Goal: Transaction & Acquisition: Subscribe to service/newsletter

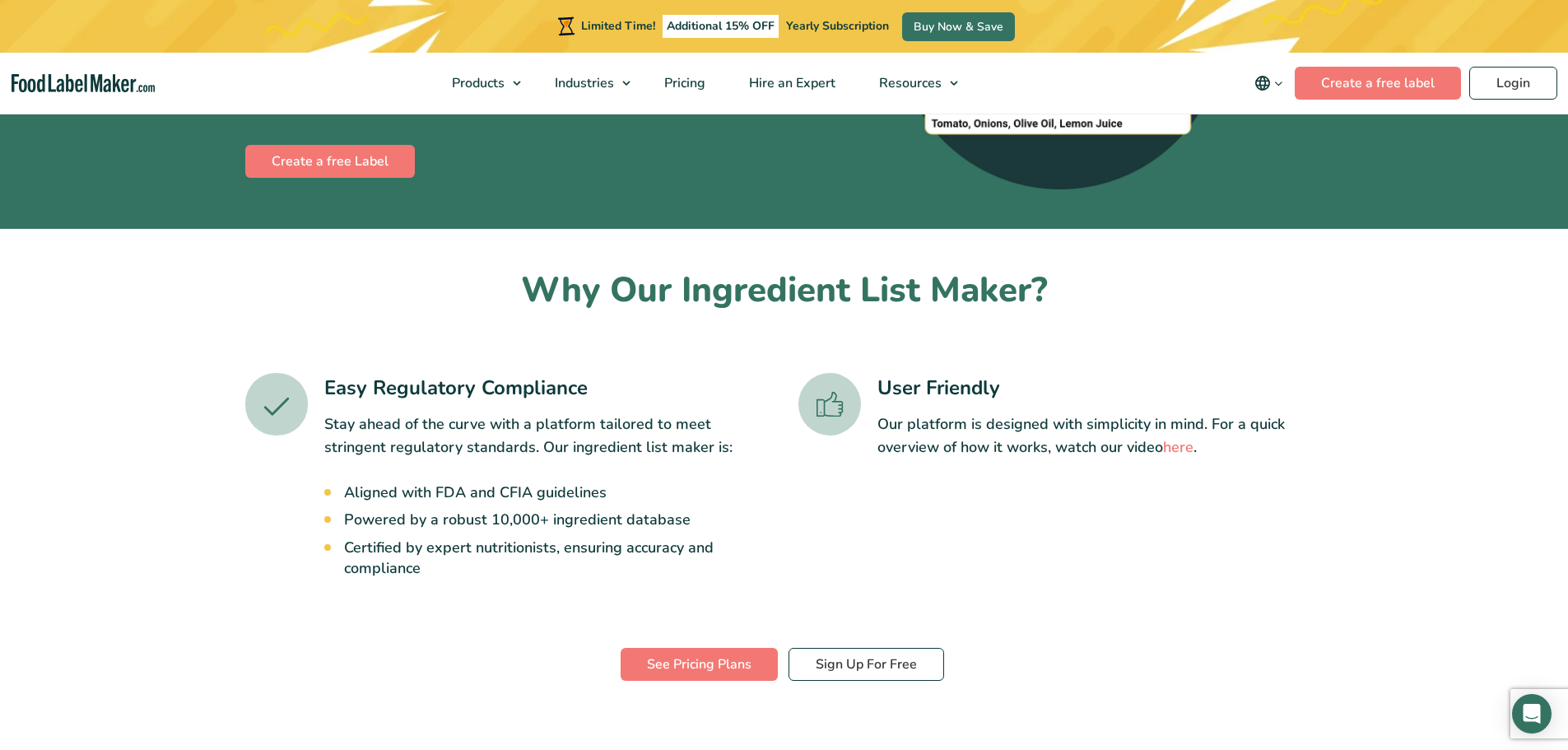
scroll to position [329, 0]
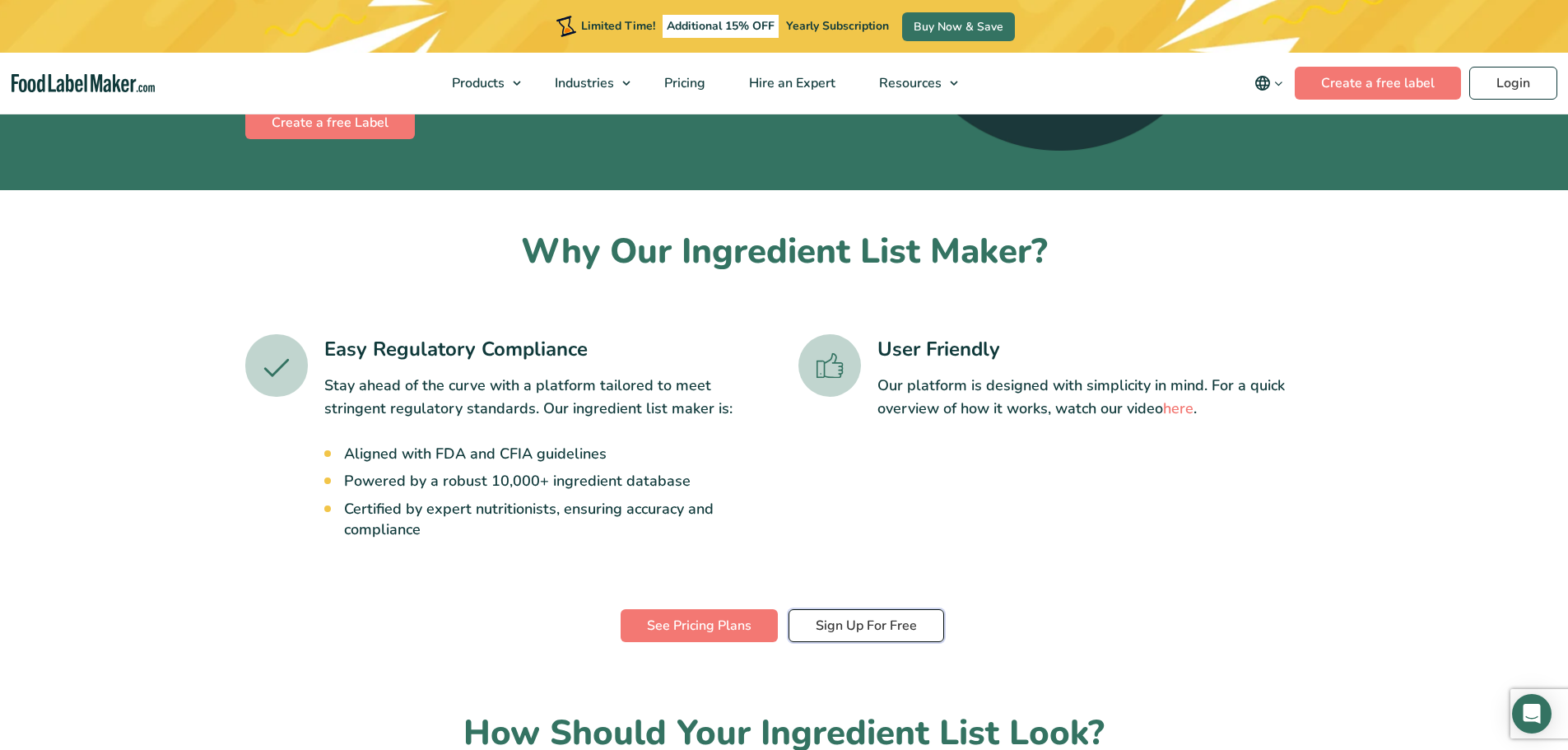
click at [884, 636] on link "Sign Up For Free" at bounding box center [866, 626] width 156 height 33
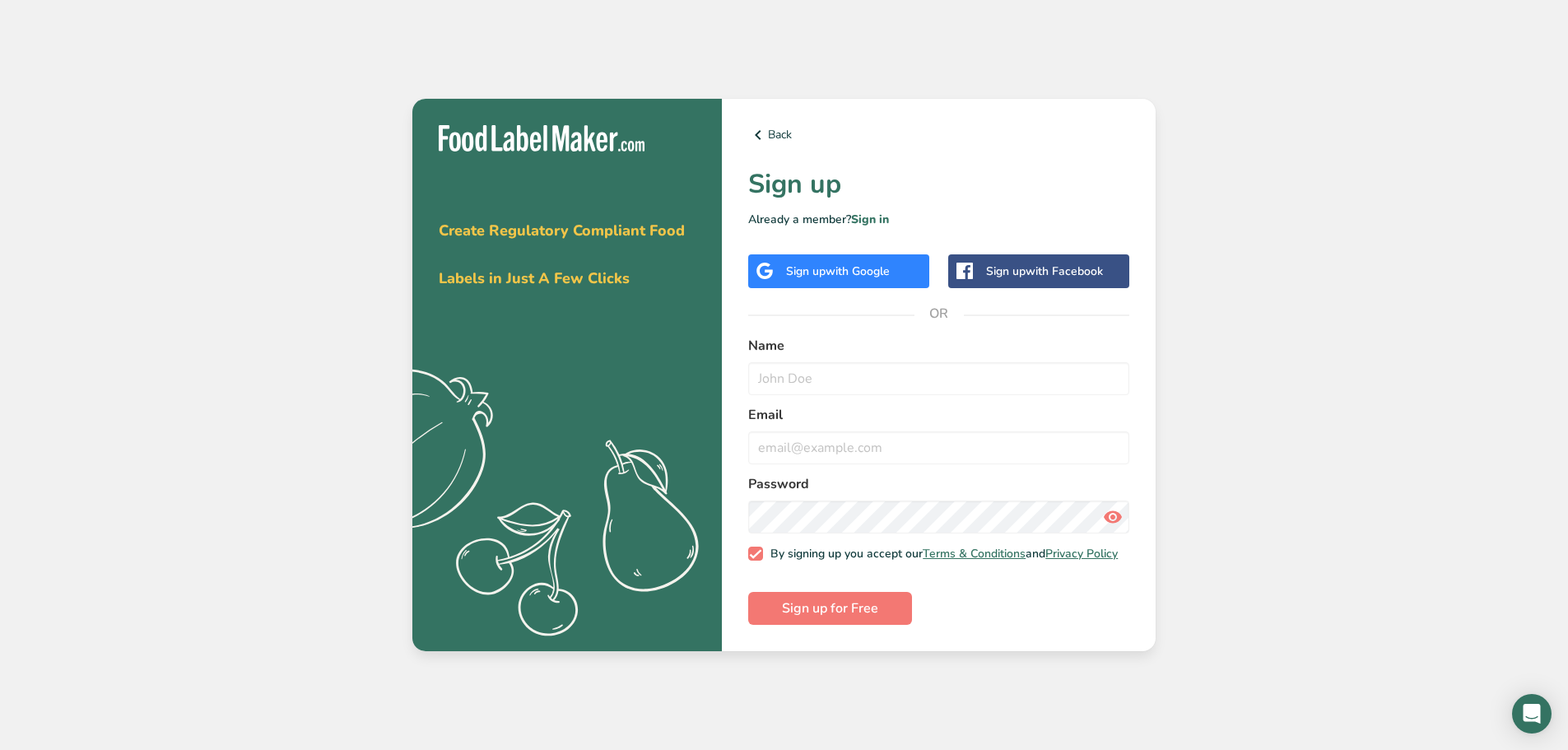
click at [377, 298] on div "Get your free trial today Create Regulatory Compliant Food Labels in Just A Few…" at bounding box center [784, 375] width 1568 height 750
click at [870, 263] on span "with Google" at bounding box center [857, 271] width 64 height 16
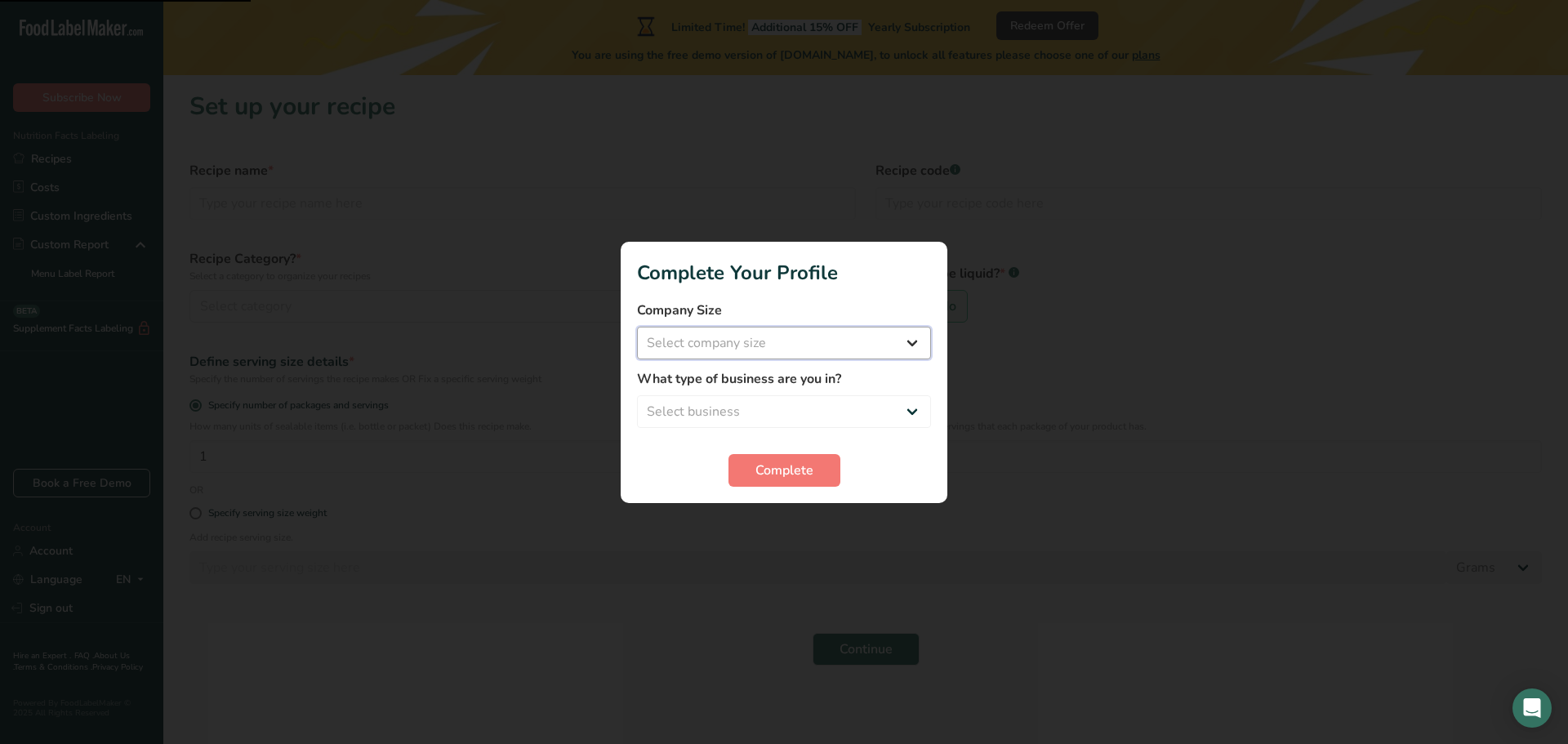
click at [881, 338] on select "Select company size Fewer than 10 Employees 10 to 50 Employees 51 to 500 Employ…" at bounding box center [784, 343] width 294 height 33
select select "2"
click at [637, 326] on select "Select company size Fewer than 10 Employees 10 to 50 Employees 51 to 500 Employ…" at bounding box center [784, 343] width 294 height 33
click at [797, 427] on select "Select business Packaged Food Manufacturer Restaurant & Cafe Bakery Meal Plans …" at bounding box center [784, 412] width 294 height 33
select select "1"
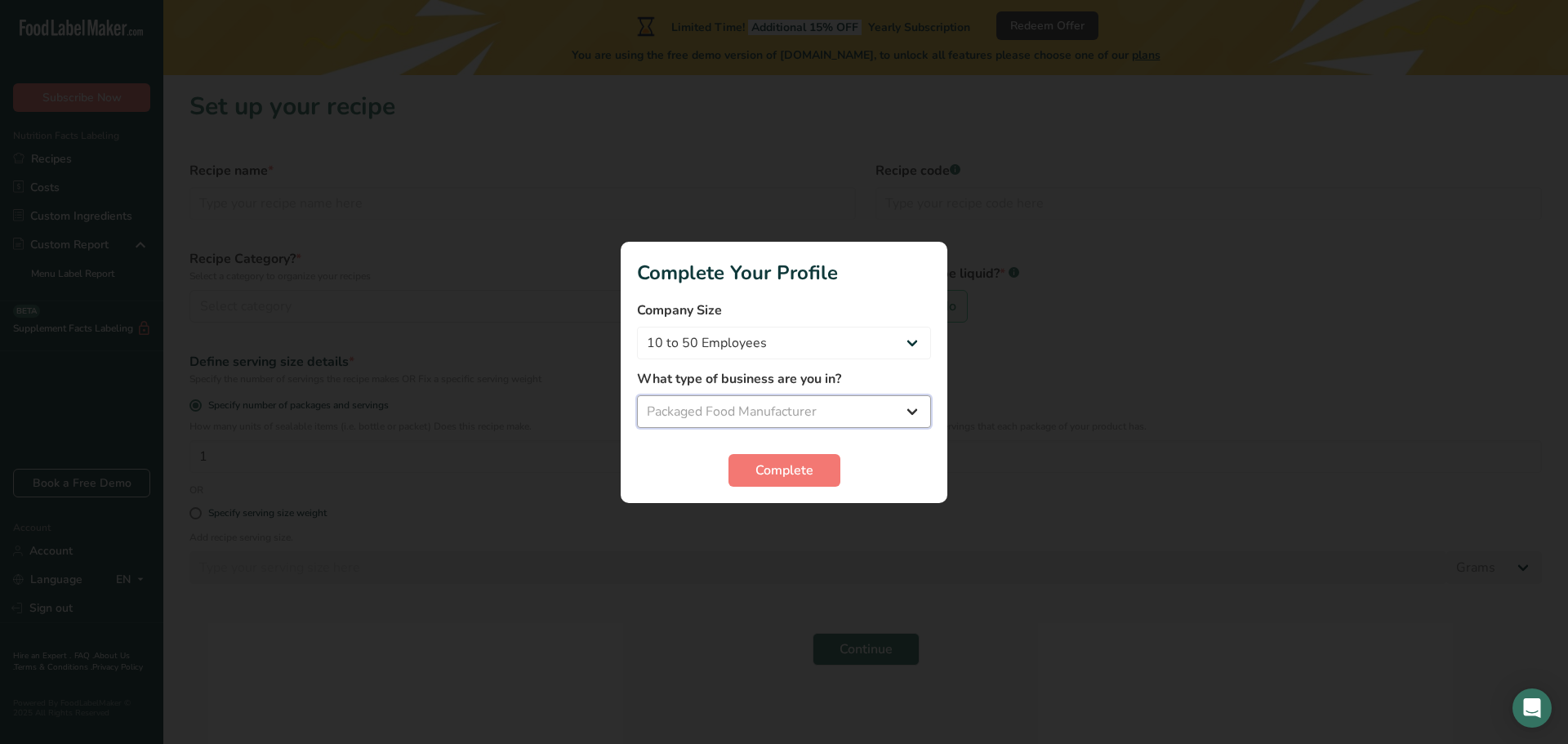
click at [637, 395] on select "Select business Packaged Food Manufacturer Restaurant & Cafe Bakery Meal Plans …" at bounding box center [784, 412] width 294 height 33
click at [766, 467] on span "Complete" at bounding box center [784, 470] width 58 height 19
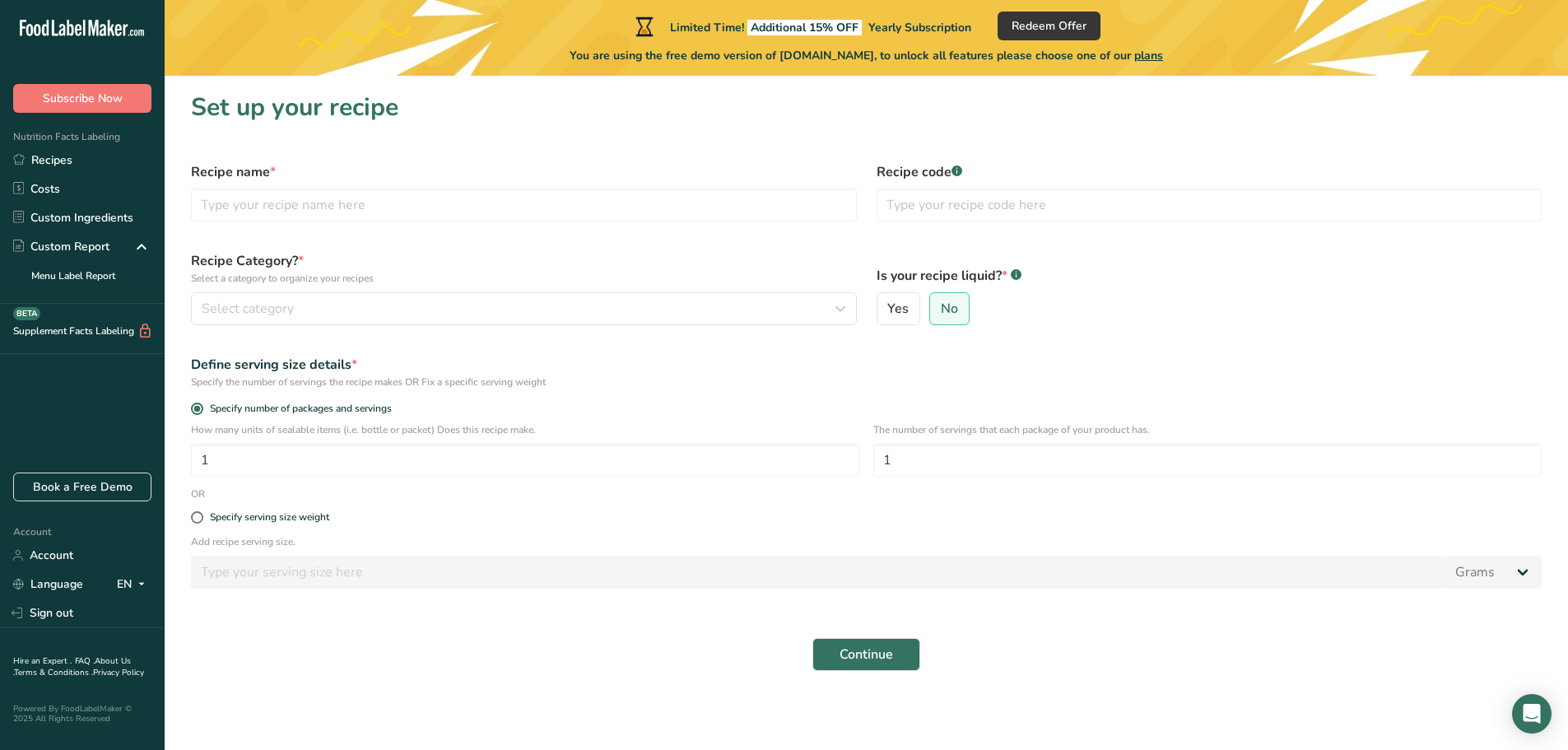
click at [841, 226] on div "Recipe name *" at bounding box center [524, 191] width 686 height 79
click at [957, 312] on label "No" at bounding box center [950, 309] width 41 height 33
click at [941, 312] on input "No" at bounding box center [935, 310] width 11 height 11
click at [970, 210] on input "text" at bounding box center [1209, 205] width 665 height 33
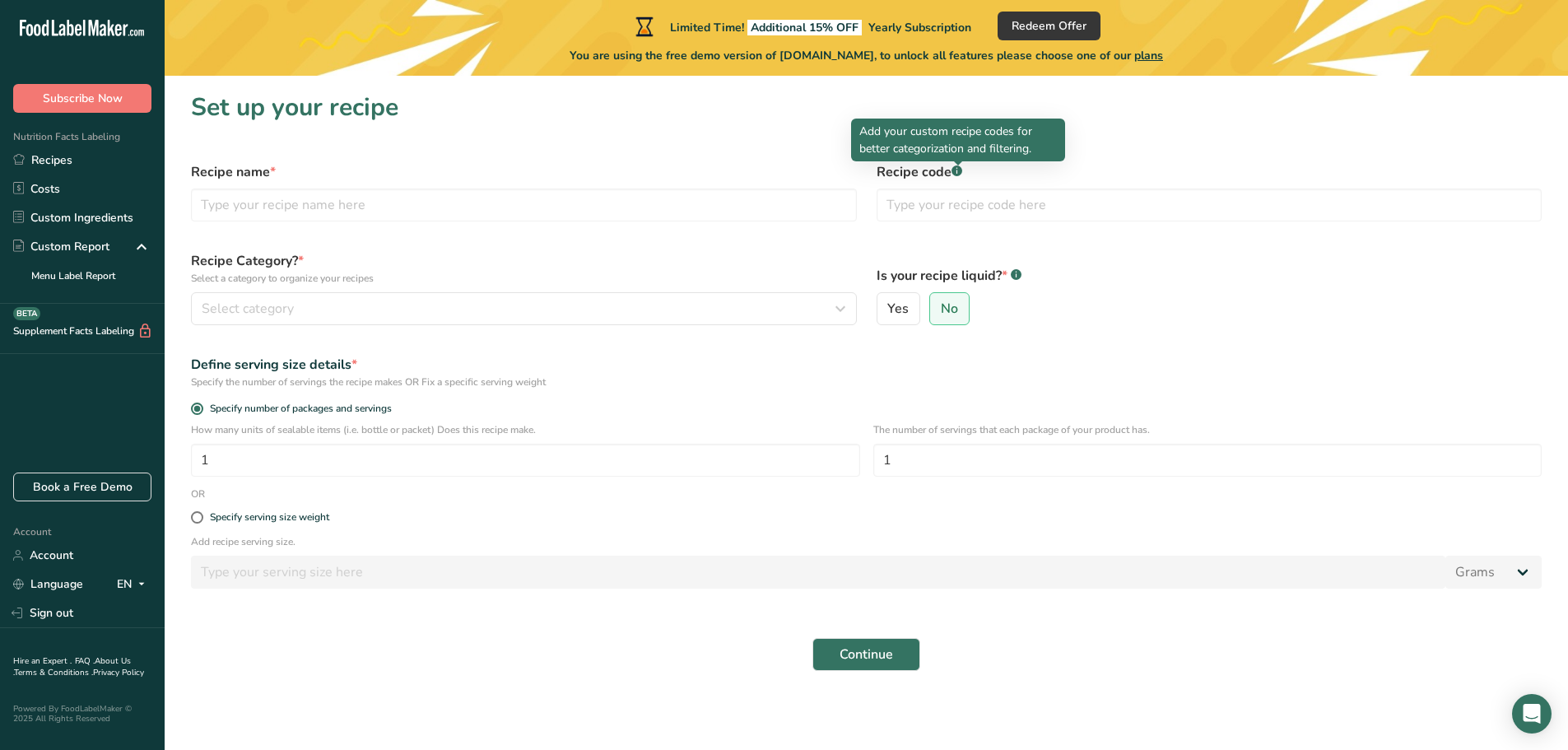
click at [954, 172] on rect at bounding box center [956, 171] width 11 height 11
click at [269, 306] on span "Select category" at bounding box center [247, 308] width 92 height 19
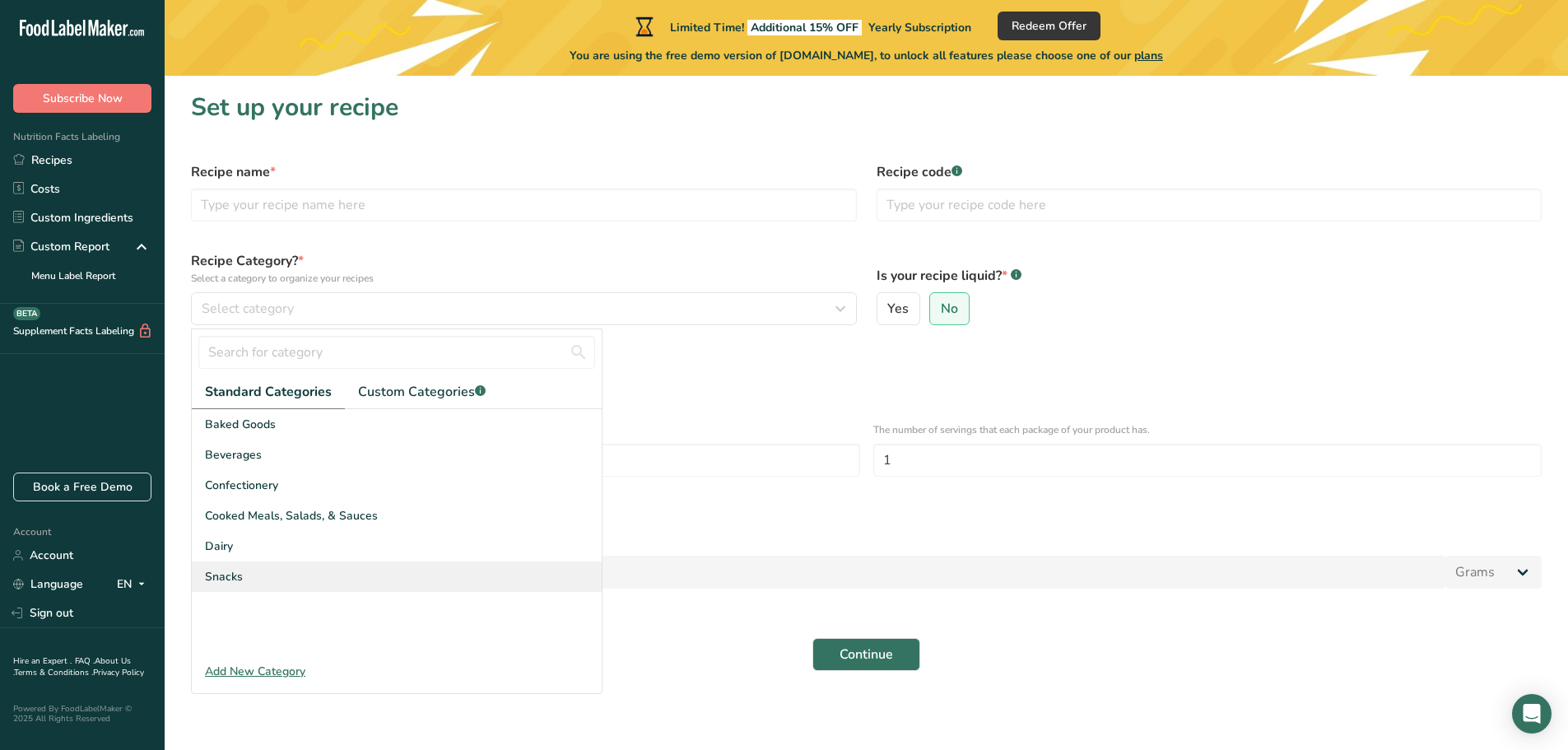
click at [290, 591] on div "Snacks" at bounding box center [397, 577] width 410 height 31
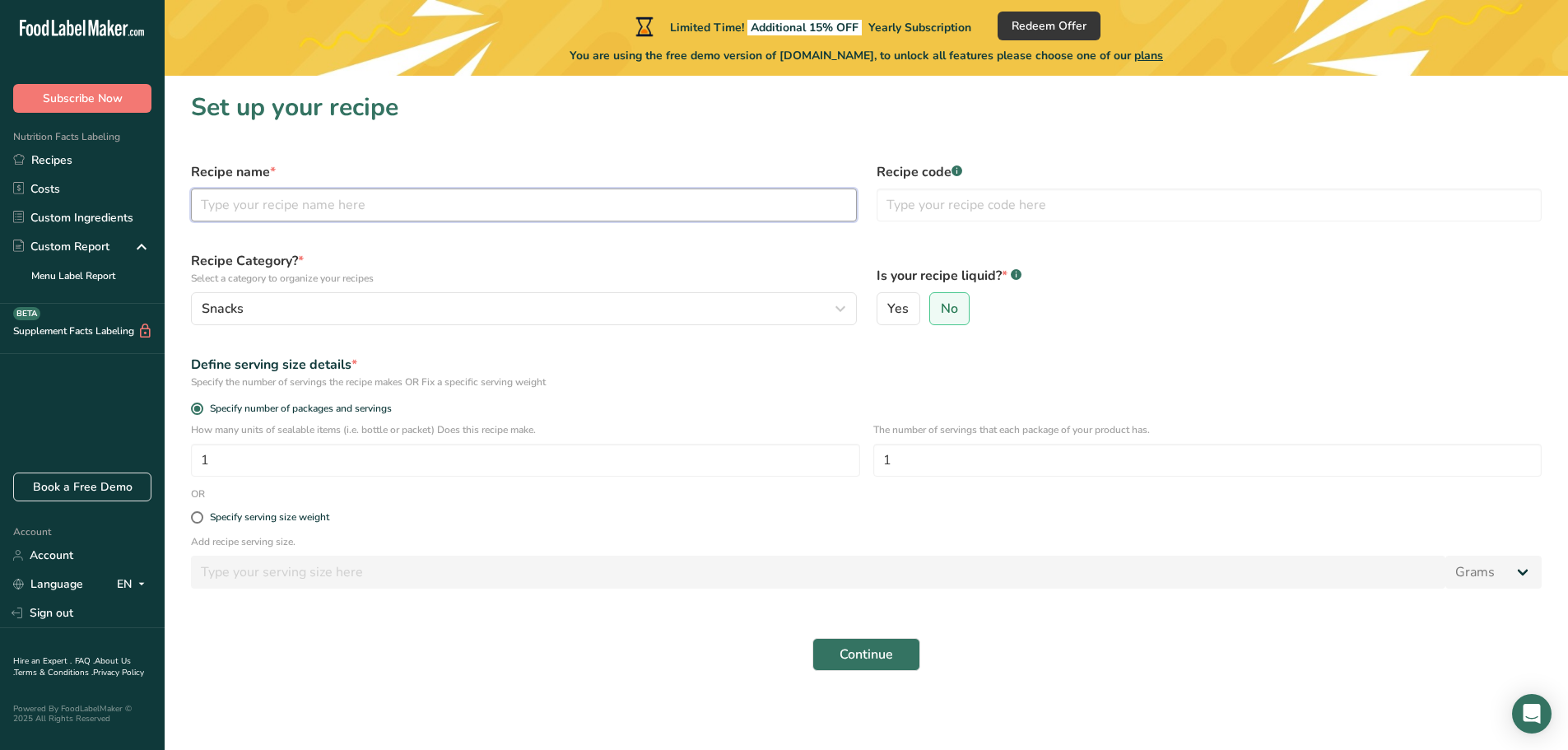
click at [297, 213] on input "text" at bounding box center [524, 205] width 665 height 33
click at [717, 187] on div "Recipe name *" at bounding box center [524, 191] width 686 height 79
